Goal: Transaction & Acquisition: Download file/media

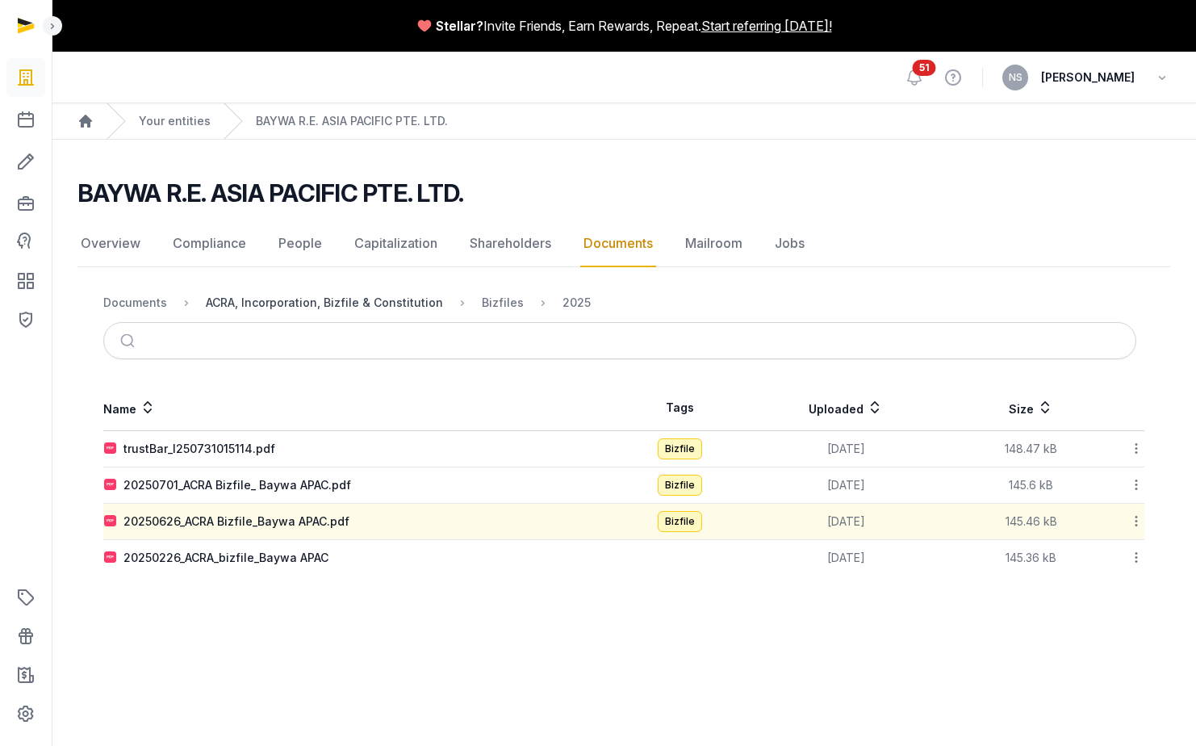
click at [296, 308] on div "ACRA, Incorporation, Bizfile & Constitution" at bounding box center [324, 303] width 237 height 16
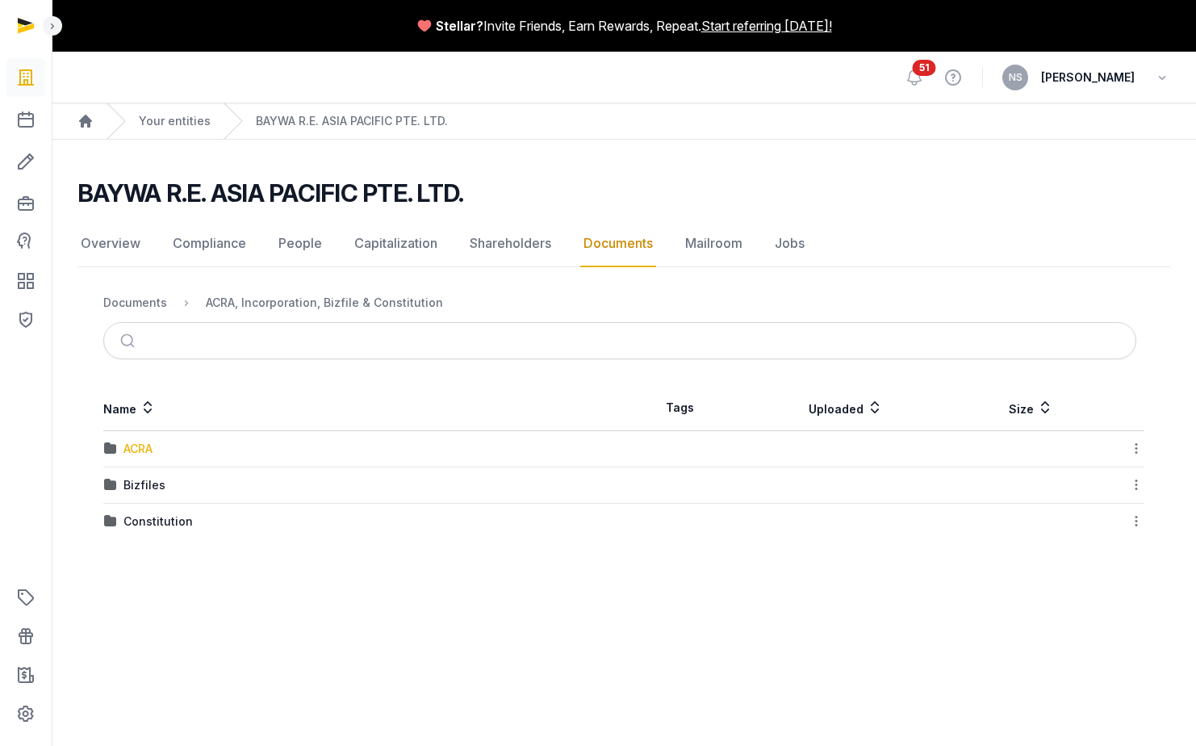
click at [143, 450] on div "ACRA" at bounding box center [138, 449] width 29 height 16
click at [137, 492] on div "2025" at bounding box center [138, 485] width 28 height 16
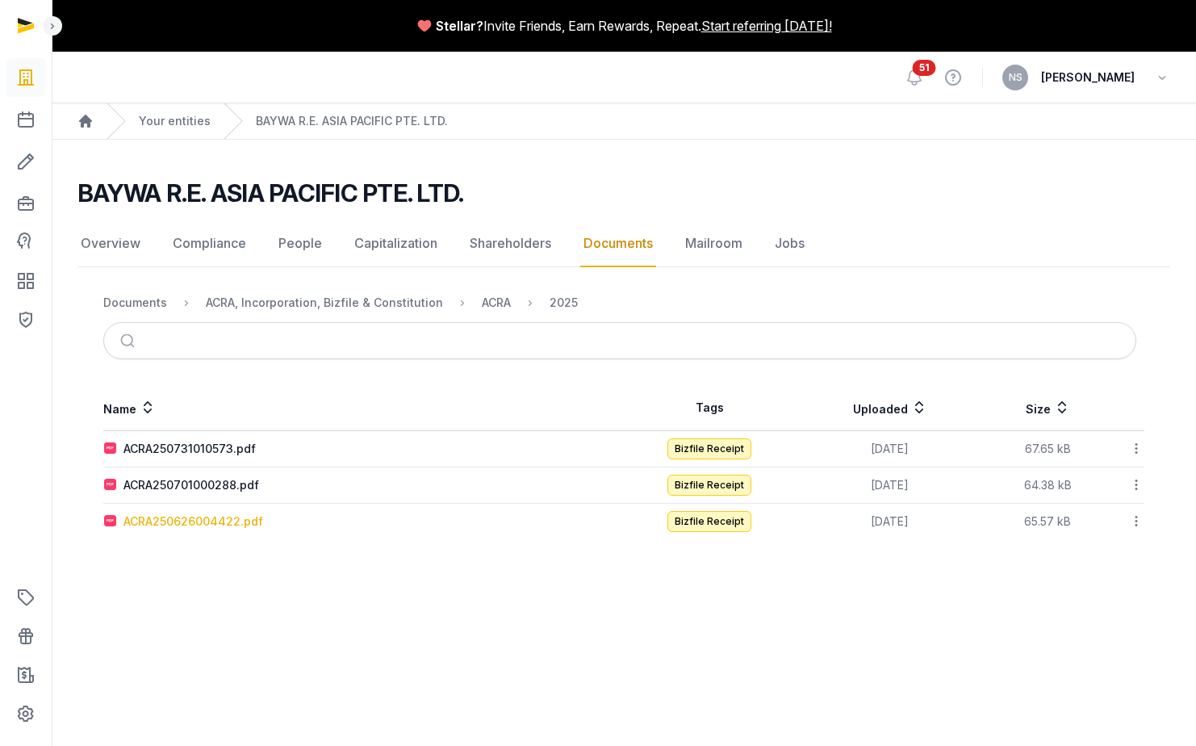
click at [167, 524] on div "ACRA250626004422.pdf" at bounding box center [194, 521] width 140 height 16
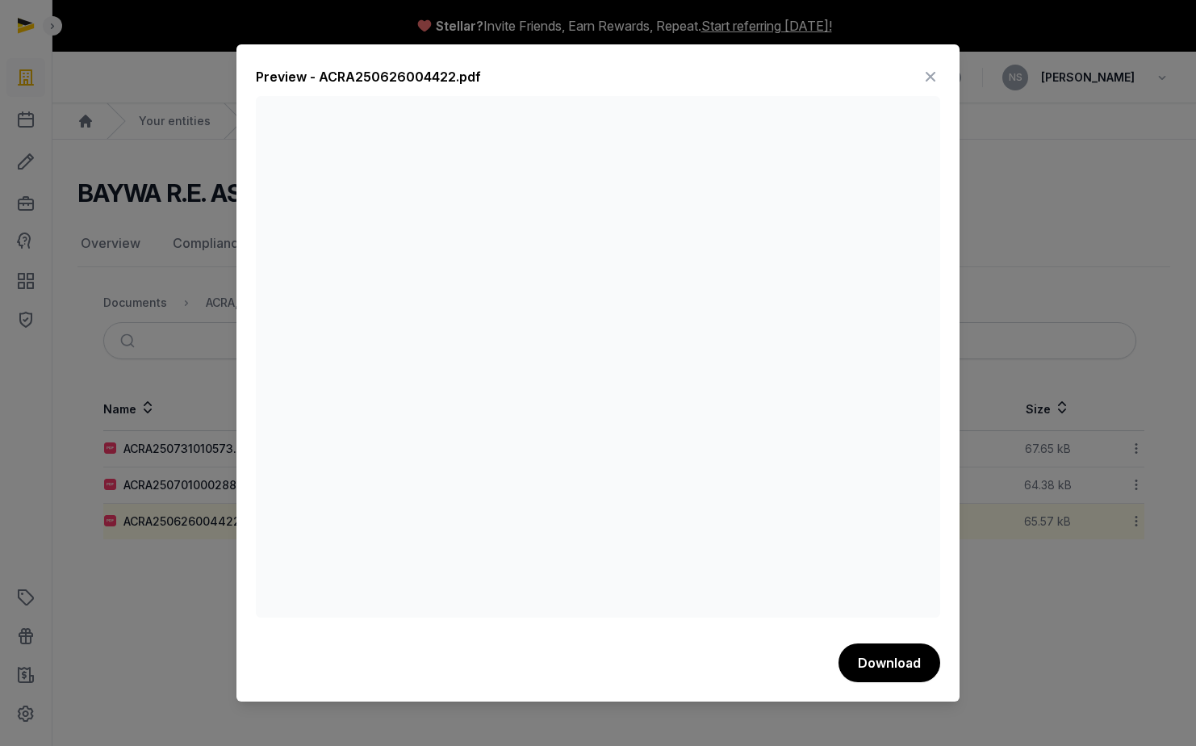
click at [924, 75] on icon at bounding box center [930, 77] width 19 height 26
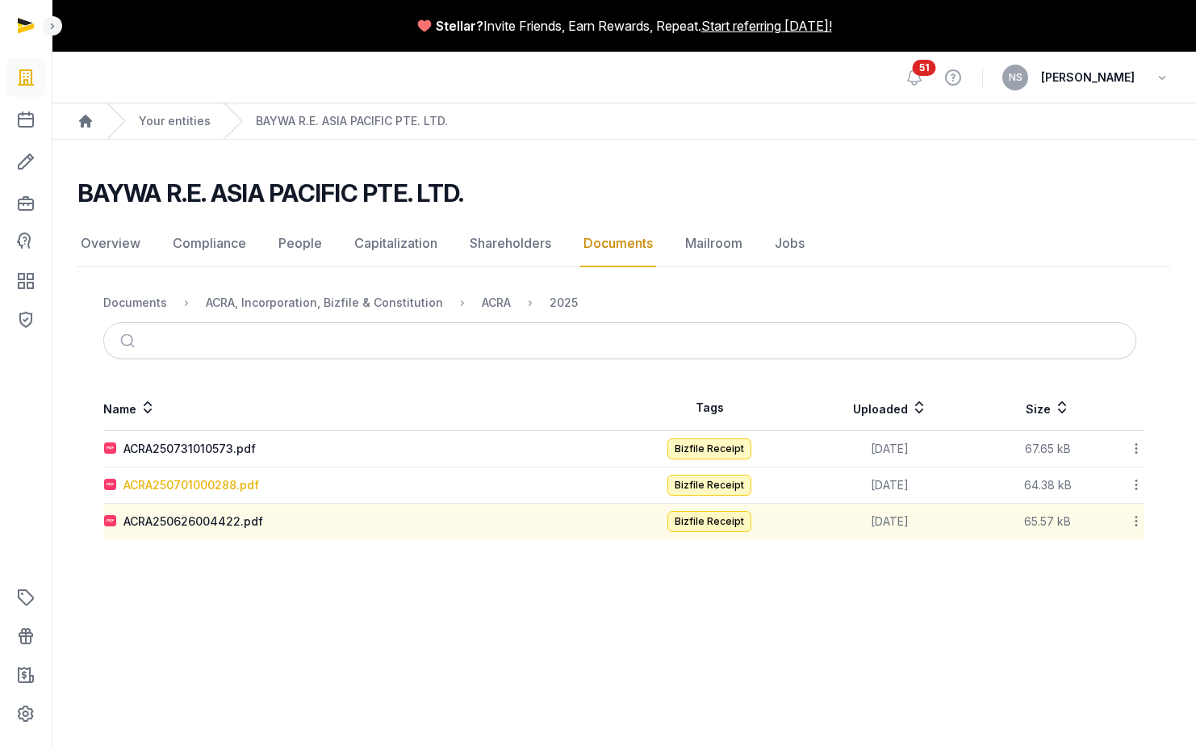
click at [191, 486] on div "ACRA250701000288.pdf" at bounding box center [192, 485] width 136 height 16
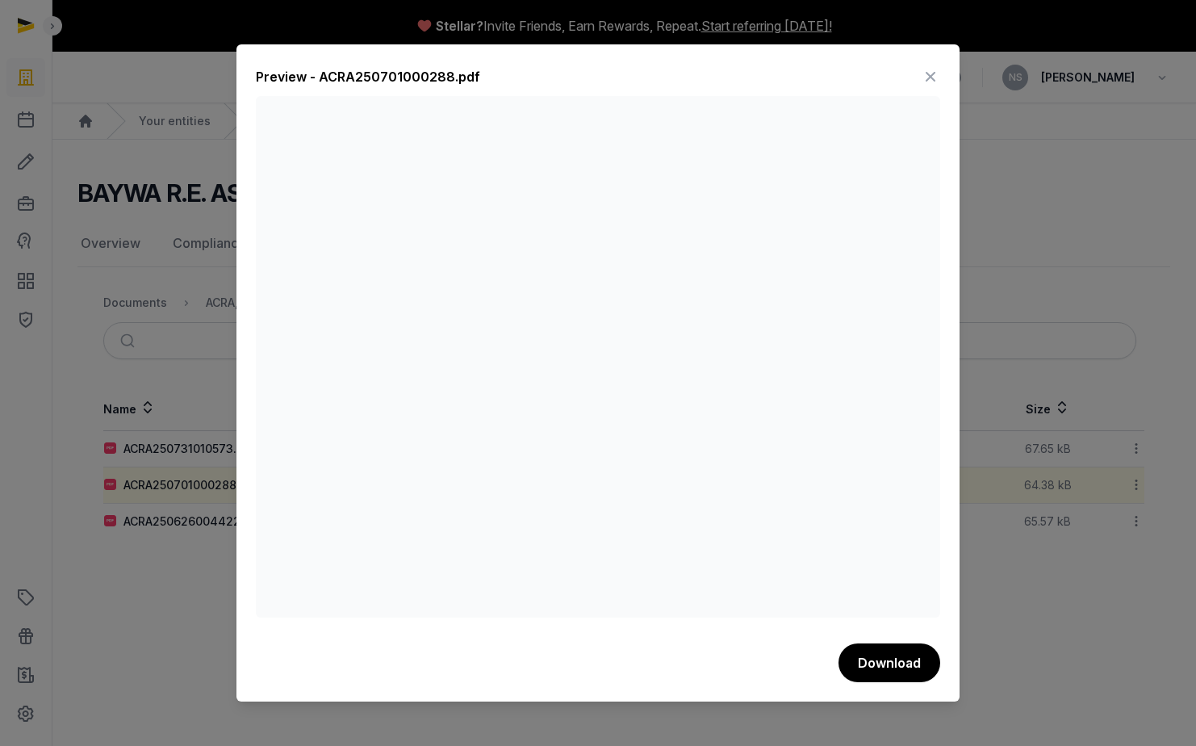
click at [934, 76] on icon at bounding box center [930, 77] width 19 height 26
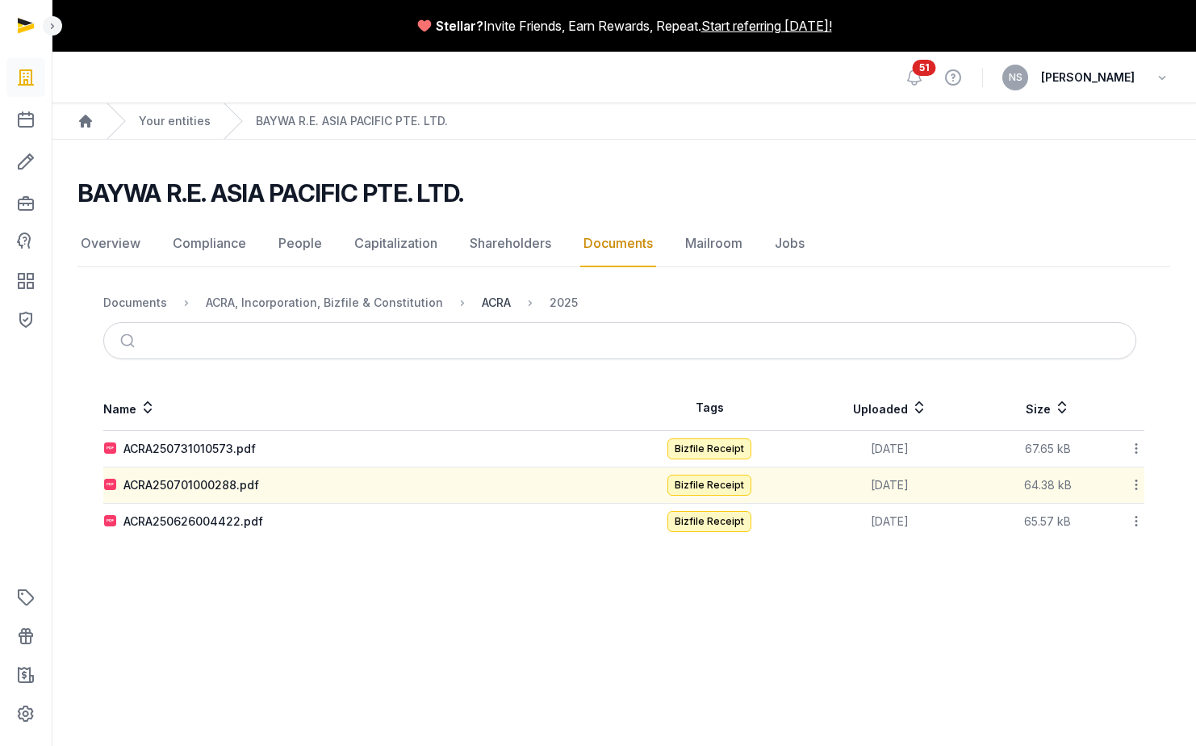
click at [485, 303] on div "ACRA" at bounding box center [496, 303] width 29 height 16
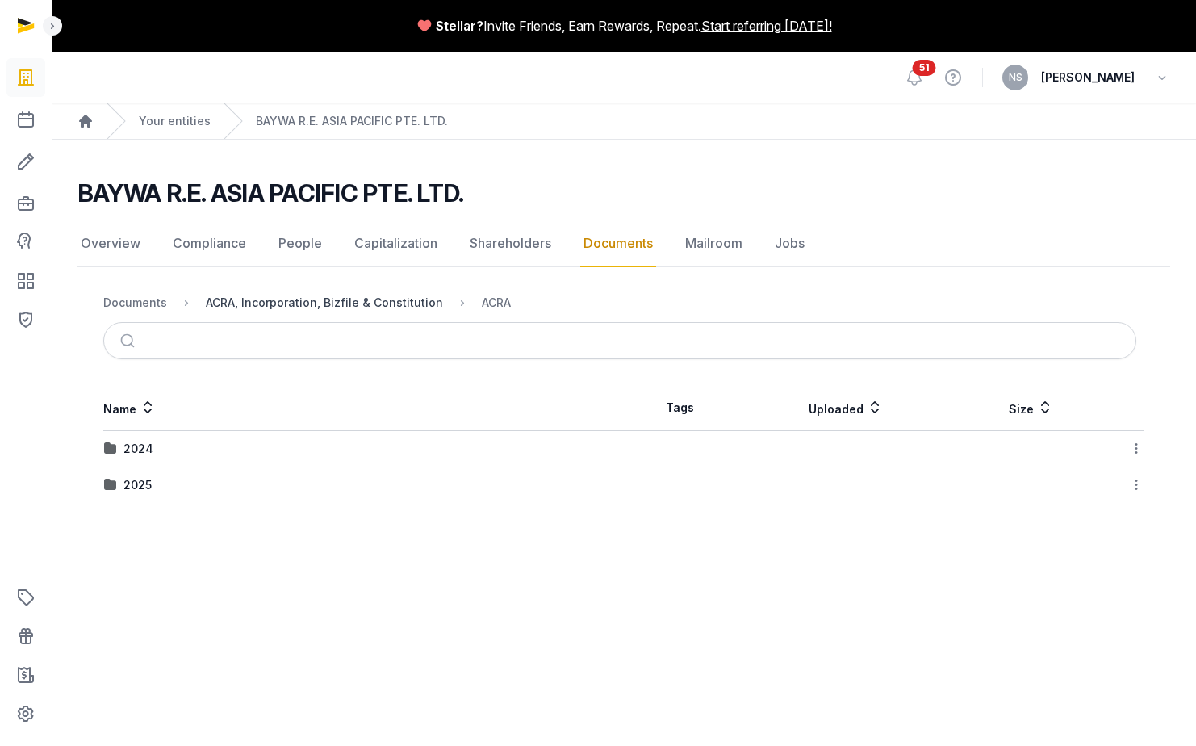
click at [346, 304] on div "ACRA, Incorporation, Bizfile & Constitution" at bounding box center [324, 303] width 237 height 16
click at [145, 307] on div "Documents" at bounding box center [135, 303] width 64 height 16
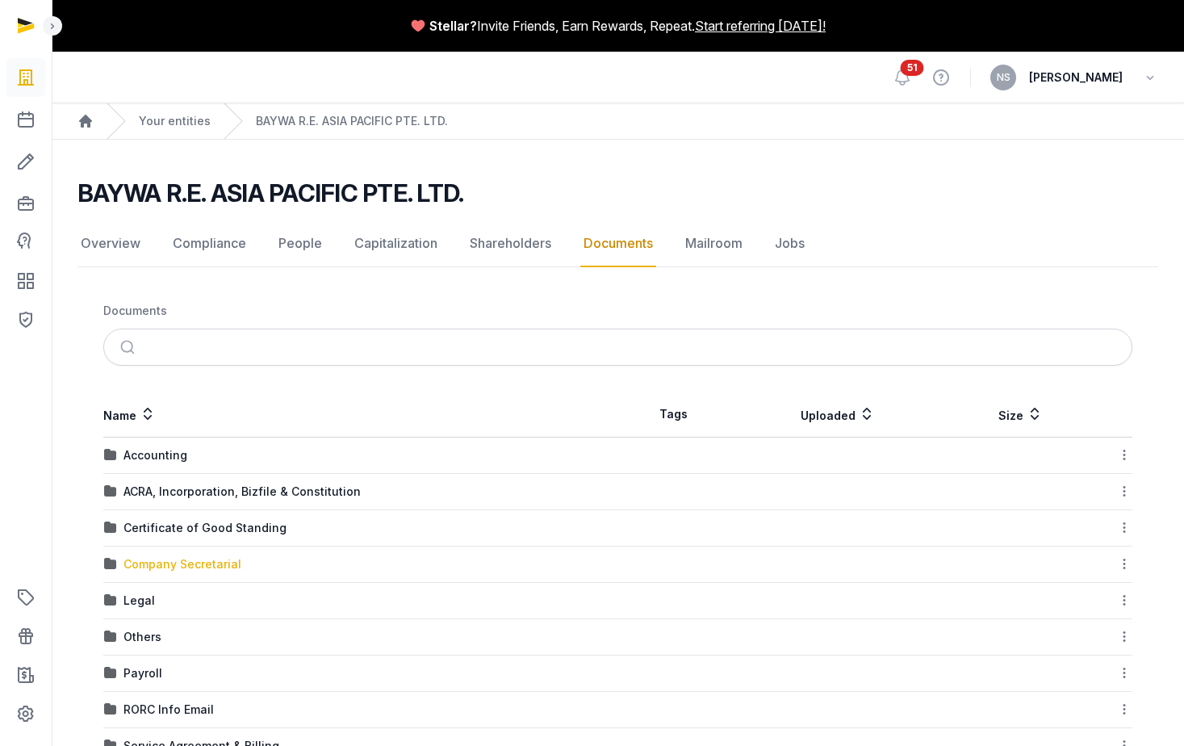
click at [170, 565] on div "Company Secretarial" at bounding box center [183, 564] width 118 height 16
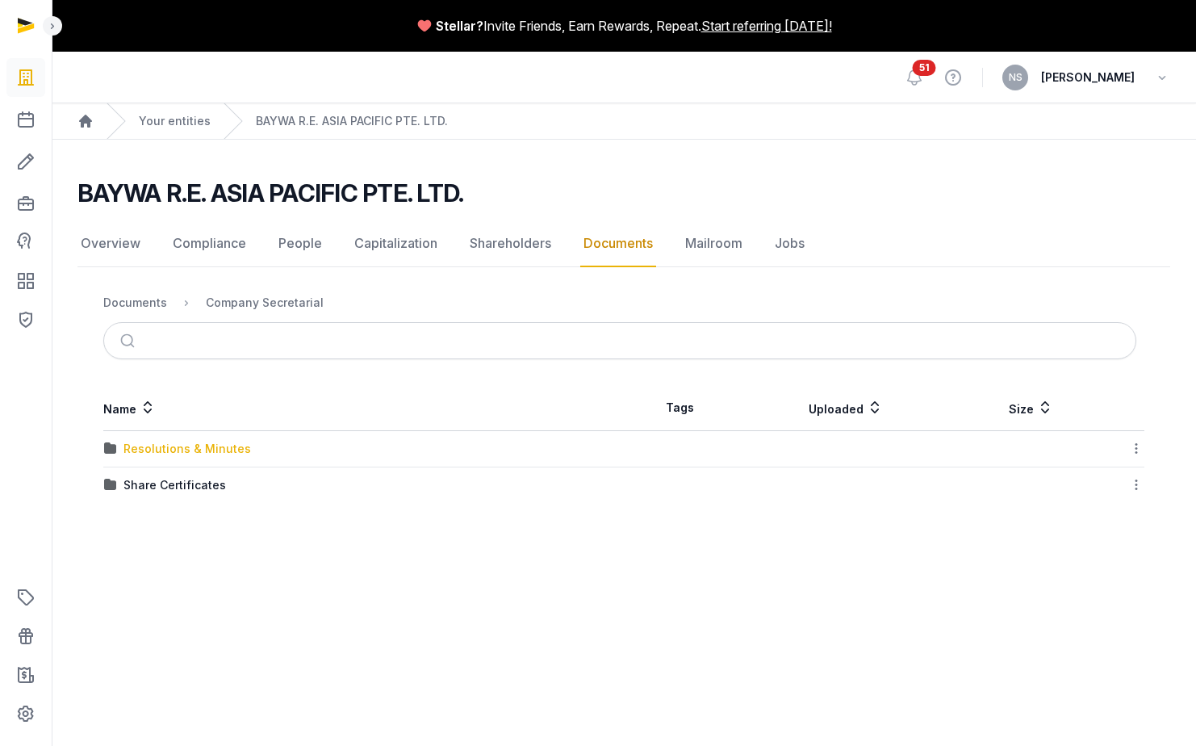
click at [180, 454] on div "Resolutions & Minutes" at bounding box center [188, 449] width 128 height 16
click at [138, 559] on div "2025" at bounding box center [138, 558] width 28 height 16
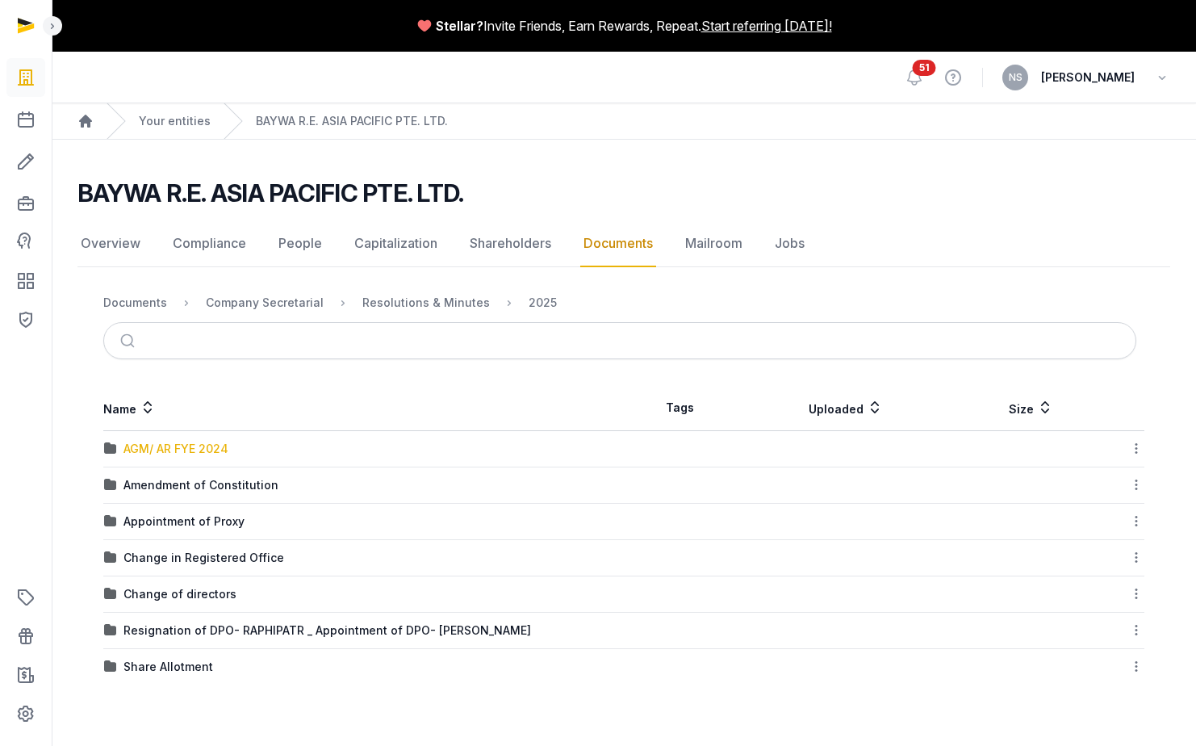
click at [177, 442] on div "AGM/ AR FYE 2024" at bounding box center [176, 449] width 105 height 16
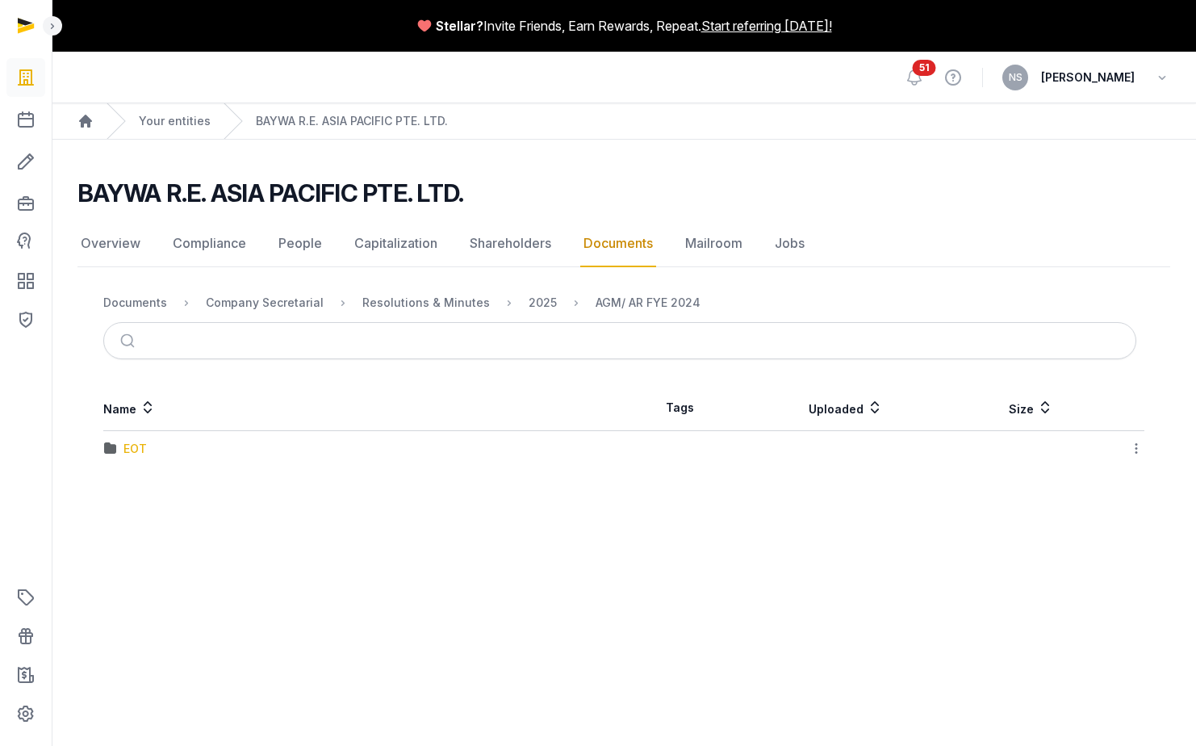
click at [136, 447] on div "EOT" at bounding box center [135, 449] width 23 height 16
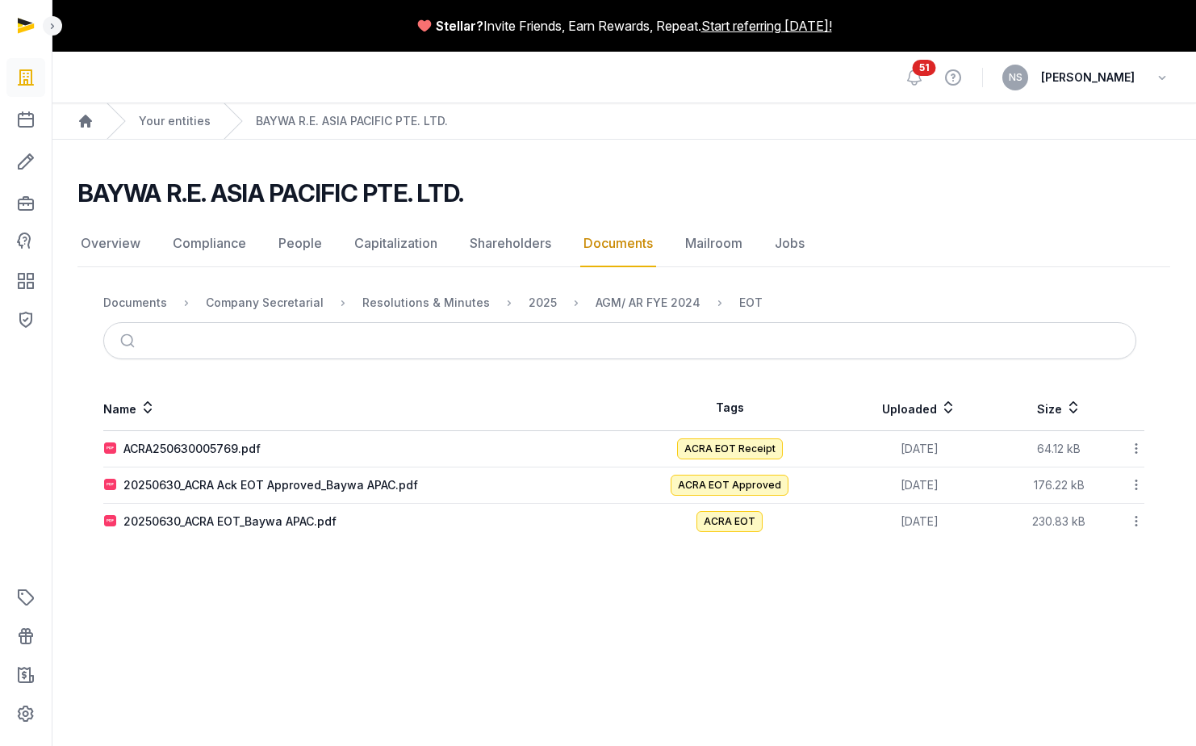
click at [1137, 488] on icon at bounding box center [1136, 484] width 15 height 17
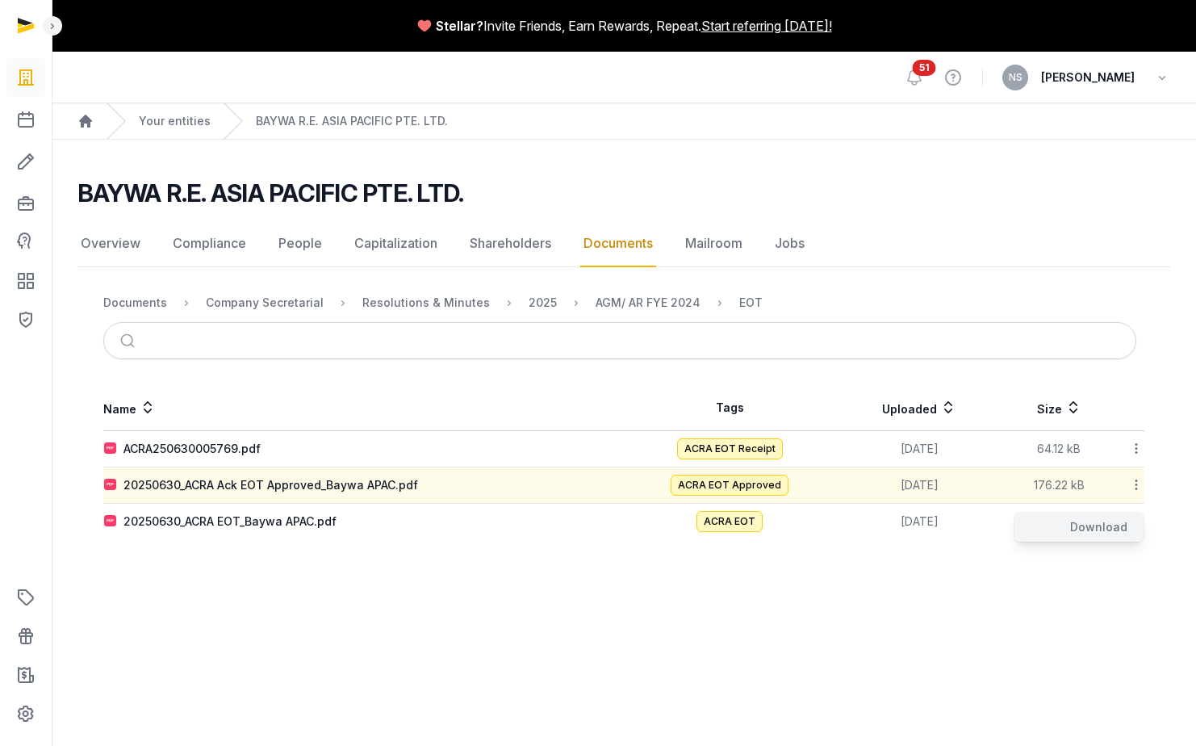
click at [1089, 526] on div "Download" at bounding box center [1079, 527] width 129 height 29
click at [1137, 523] on icon at bounding box center [1136, 521] width 15 height 17
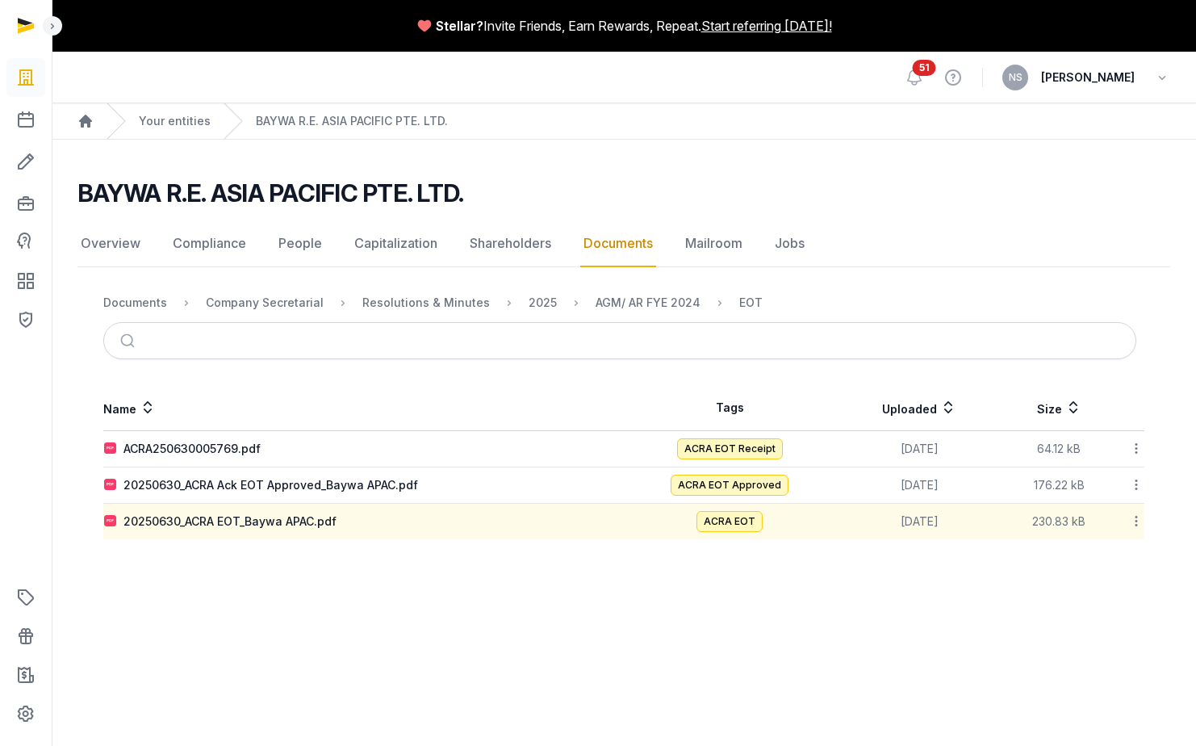
click at [1135, 450] on icon at bounding box center [1136, 448] width 15 height 17
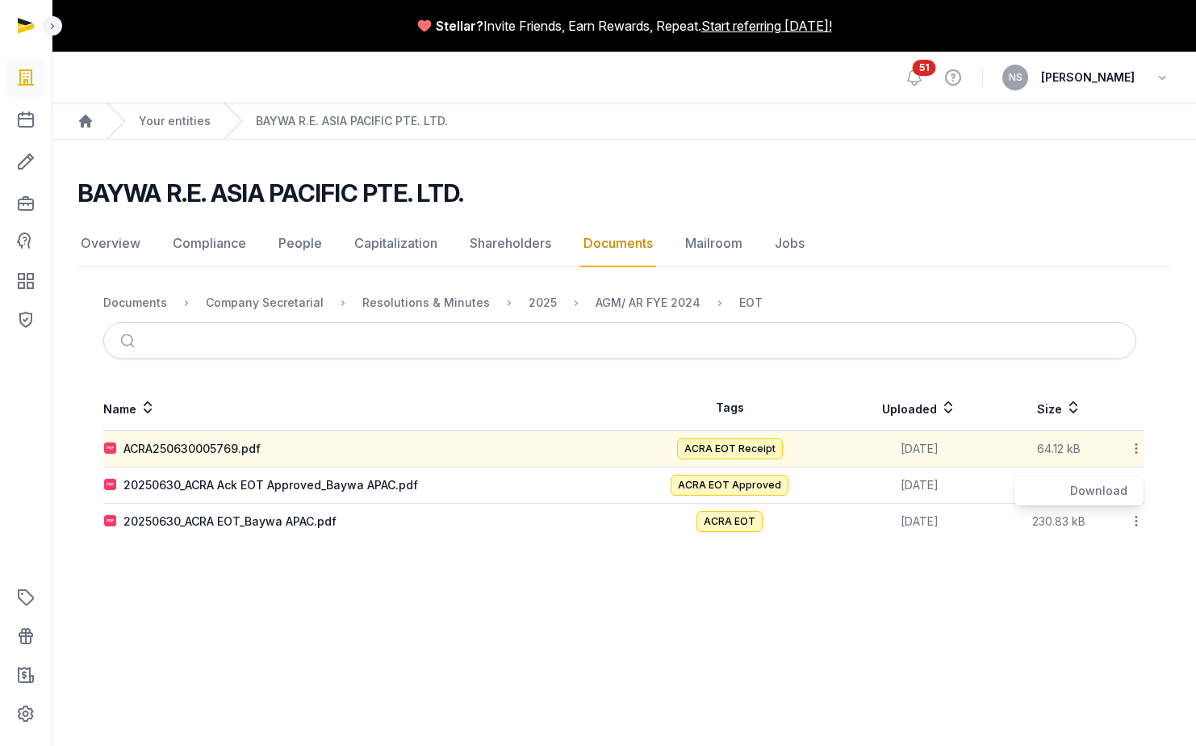
click at [1105, 491] on div "Download" at bounding box center [1079, 490] width 129 height 29
click at [1133, 518] on icon at bounding box center [1136, 521] width 15 height 17
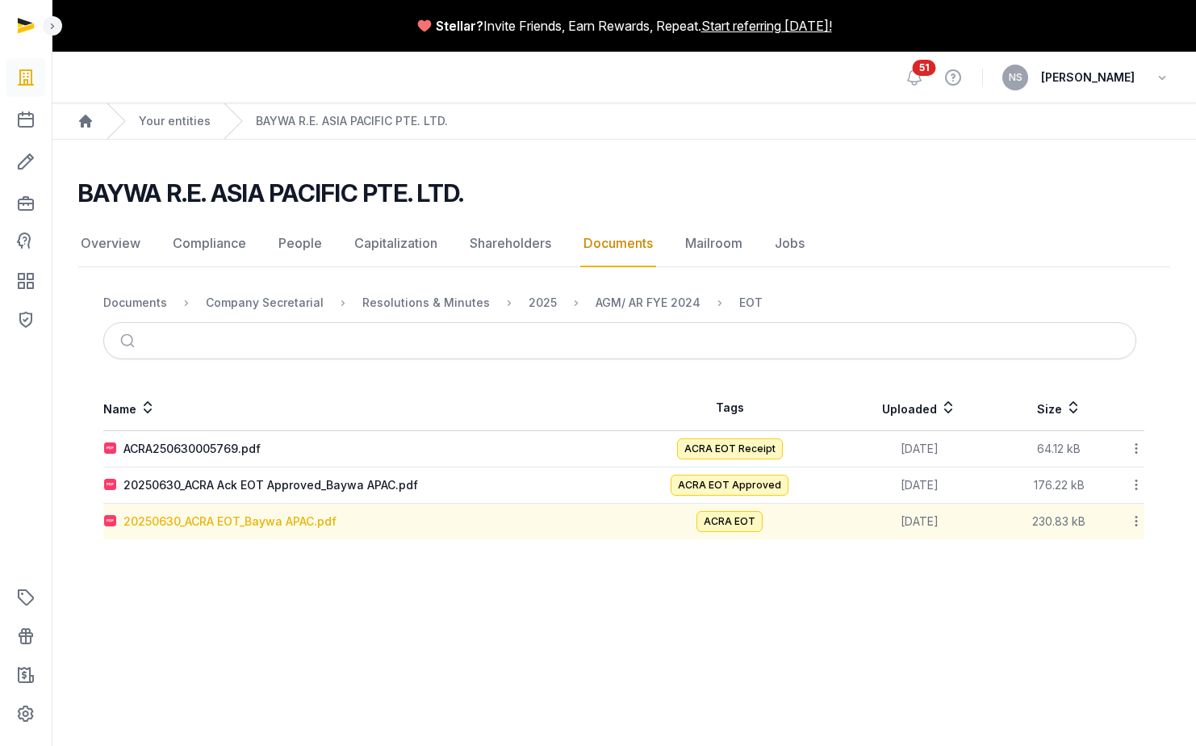
click at [262, 521] on div "20250630_ACRA EOT_Baywa APAC.pdf" at bounding box center [230, 521] width 213 height 16
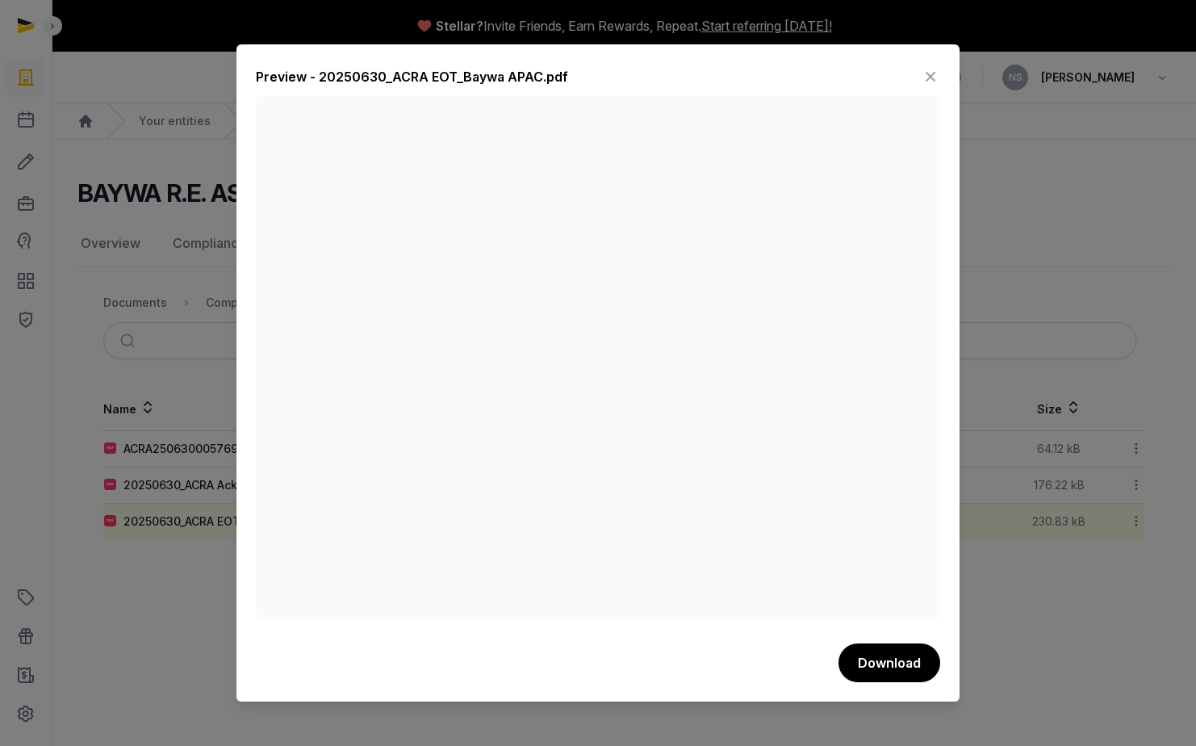
click at [930, 70] on icon at bounding box center [930, 77] width 19 height 26
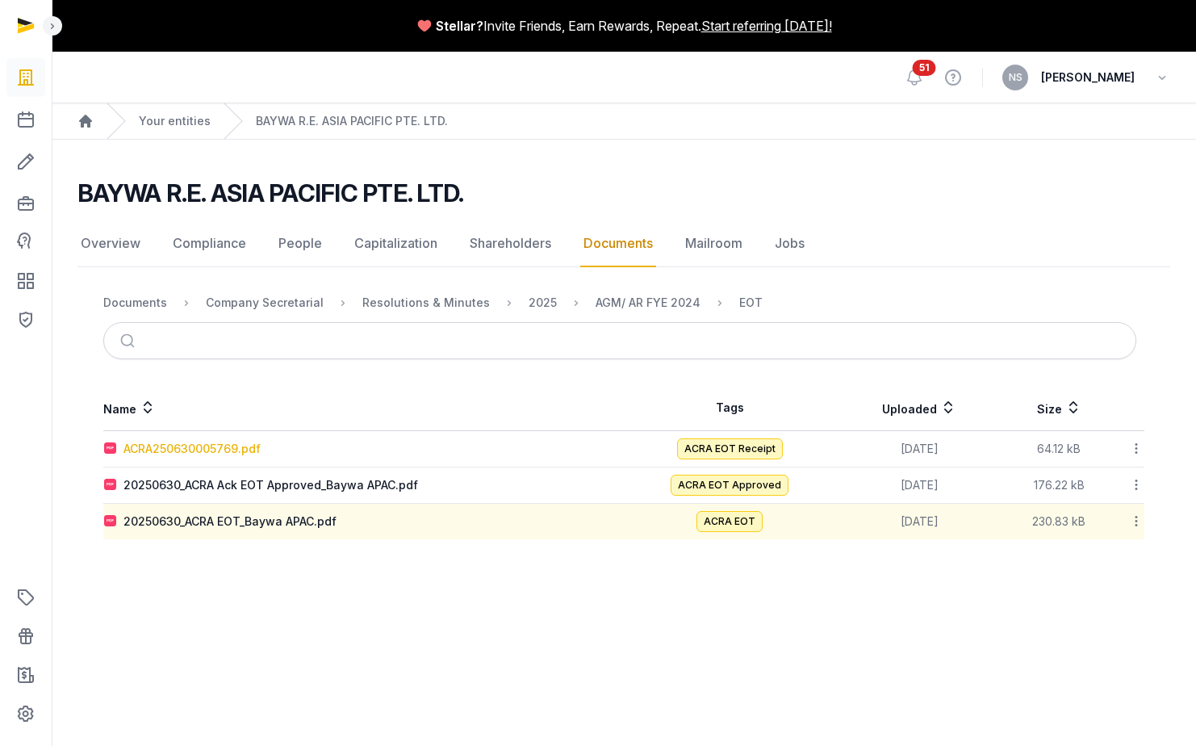
click at [224, 447] on div "ACRA250630005769.pdf" at bounding box center [192, 449] width 137 height 16
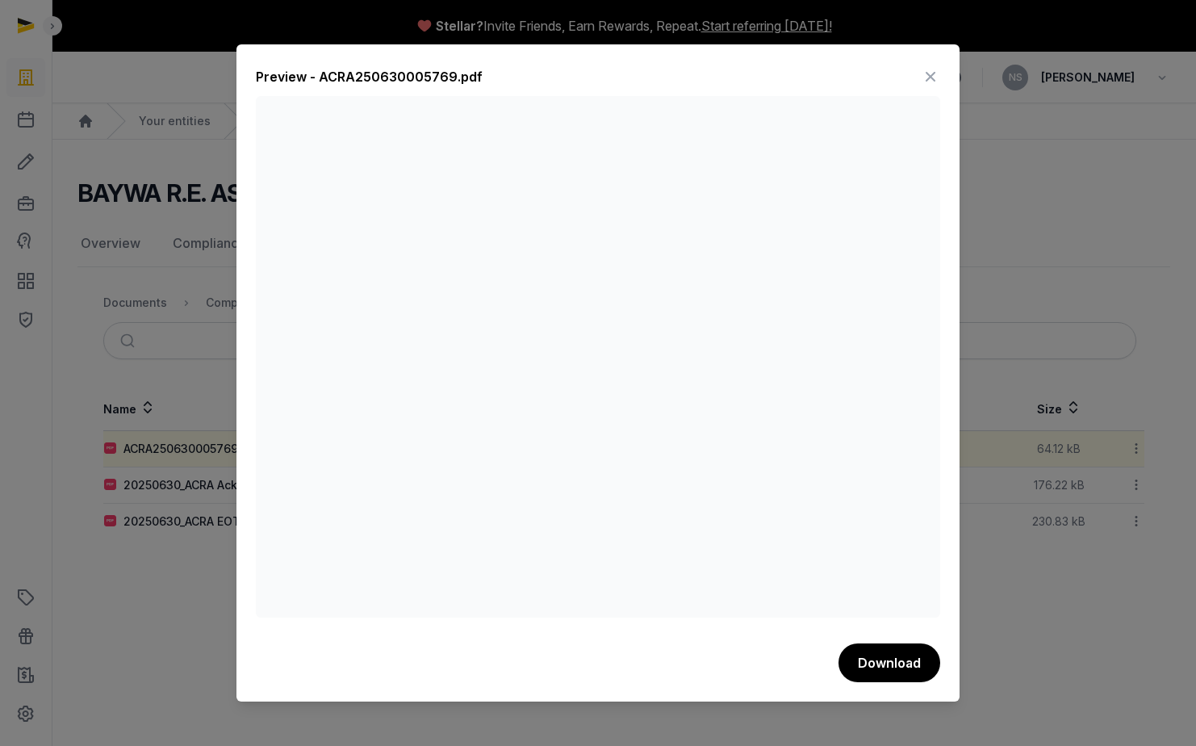
click at [932, 76] on icon at bounding box center [930, 77] width 19 height 26
